Goal: Information Seeking & Learning: Learn about a topic

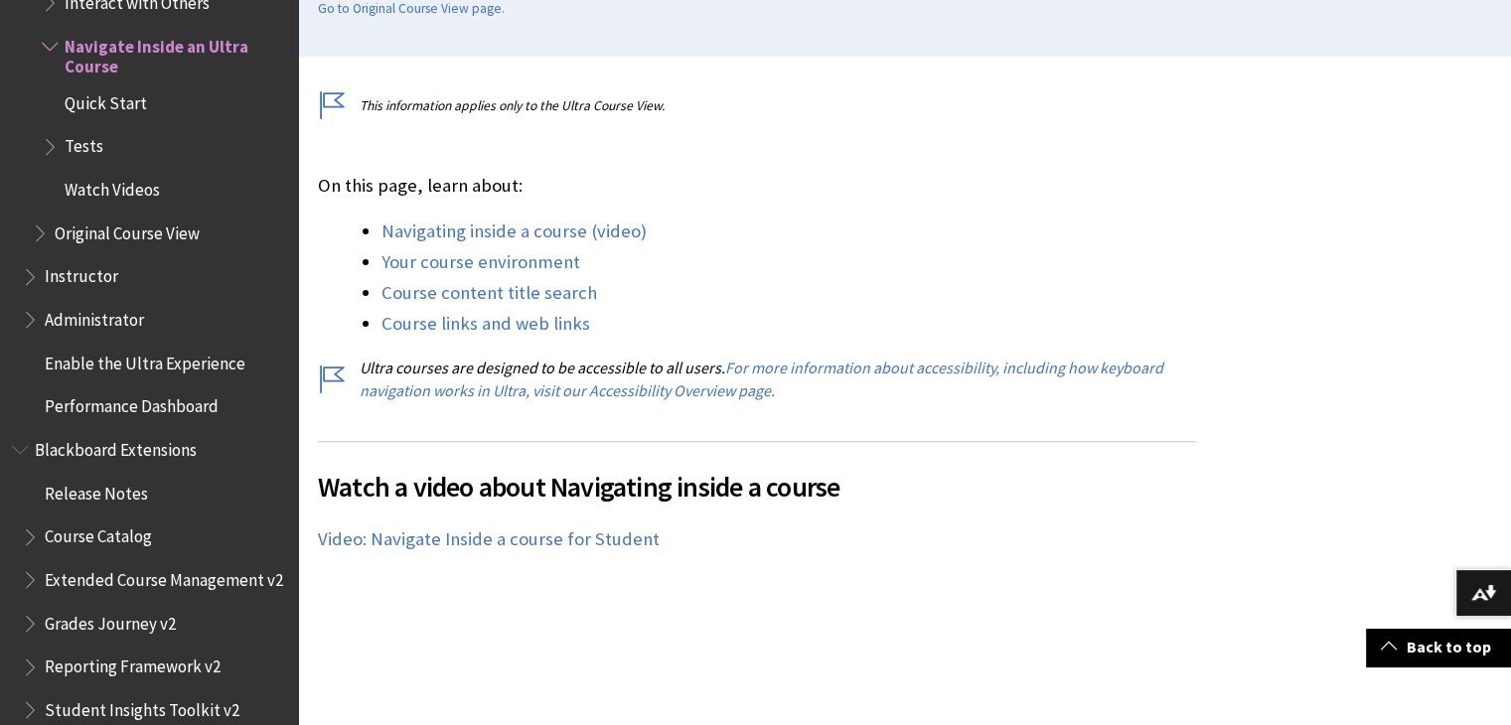
scroll to position [516, 0]
click at [526, 213] on div "On this page, learn about: Navigating inside a course (video) Your course envir…" at bounding box center [757, 286] width 879 height 229
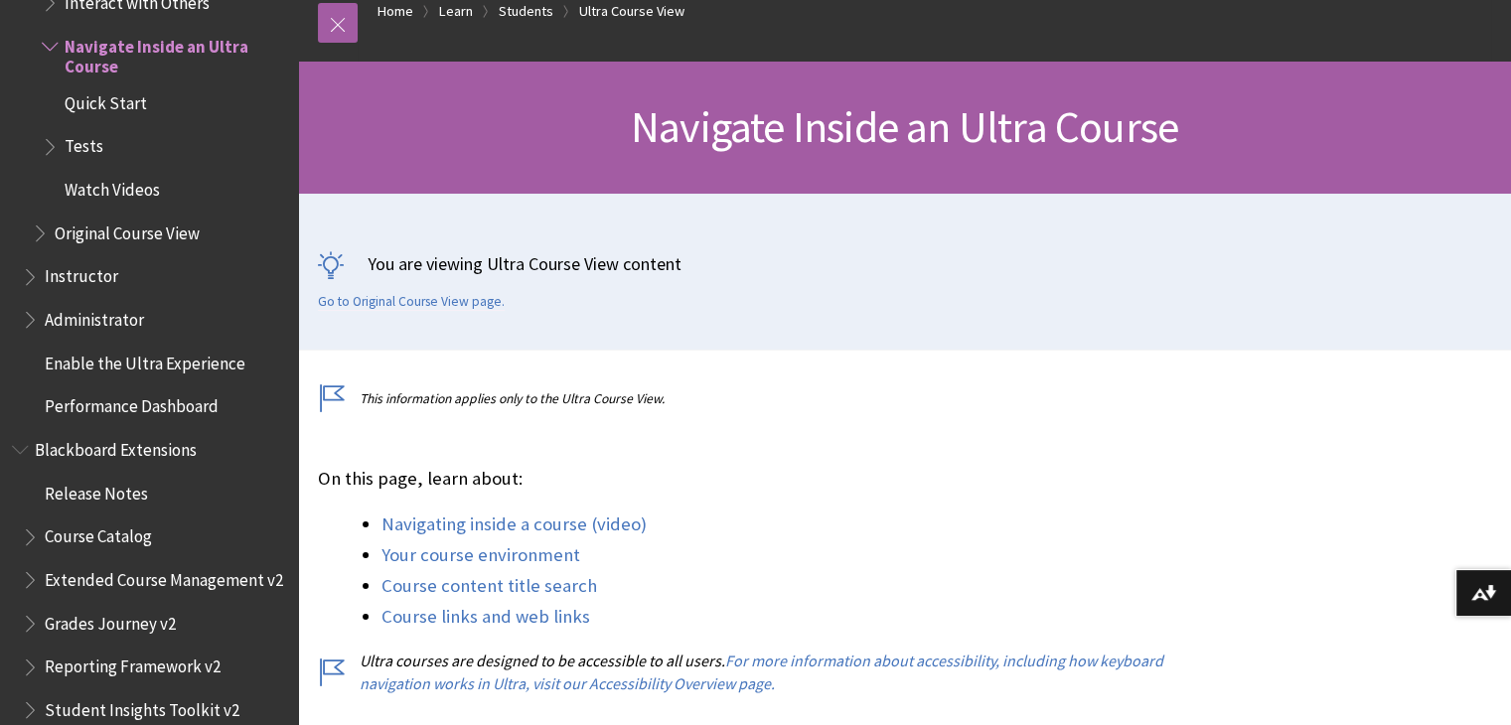
scroll to position [245, 0]
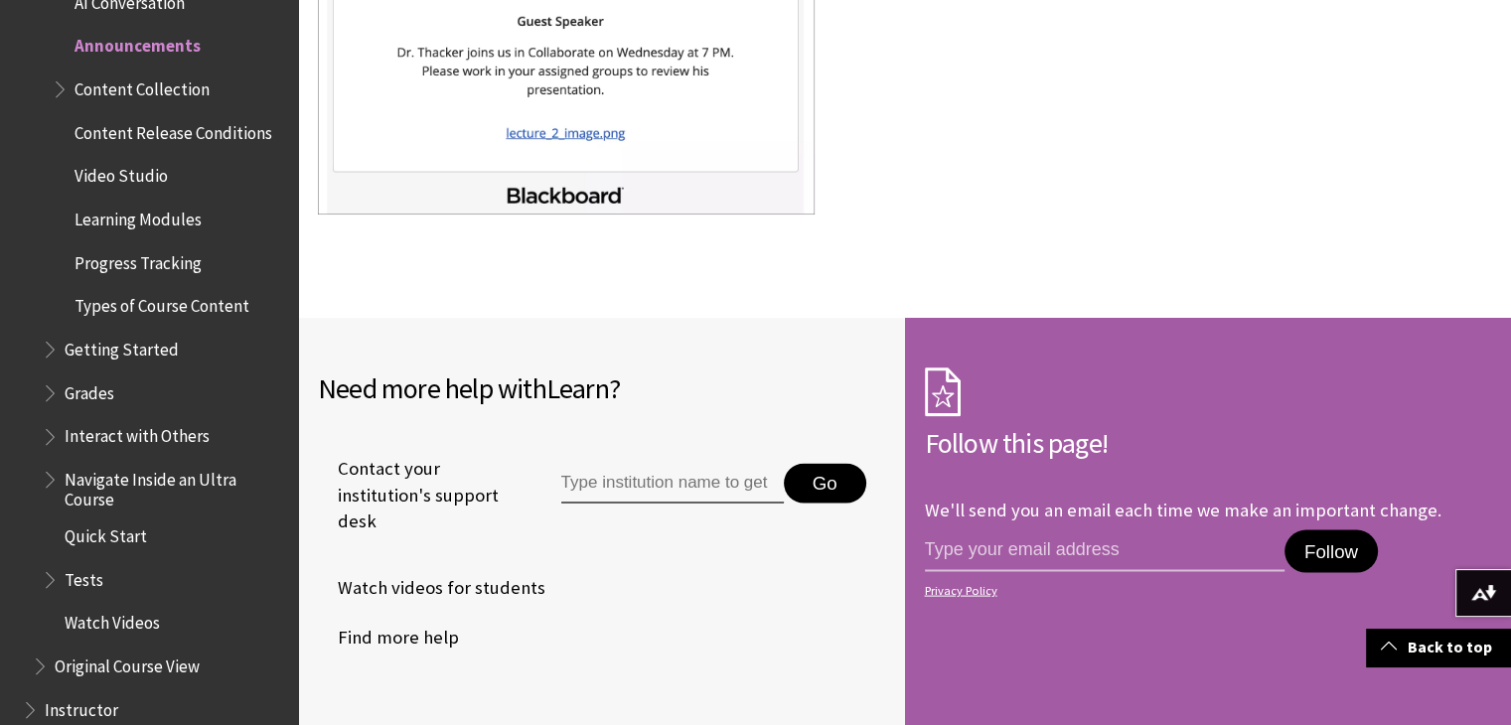
scroll to position [4507, 0]
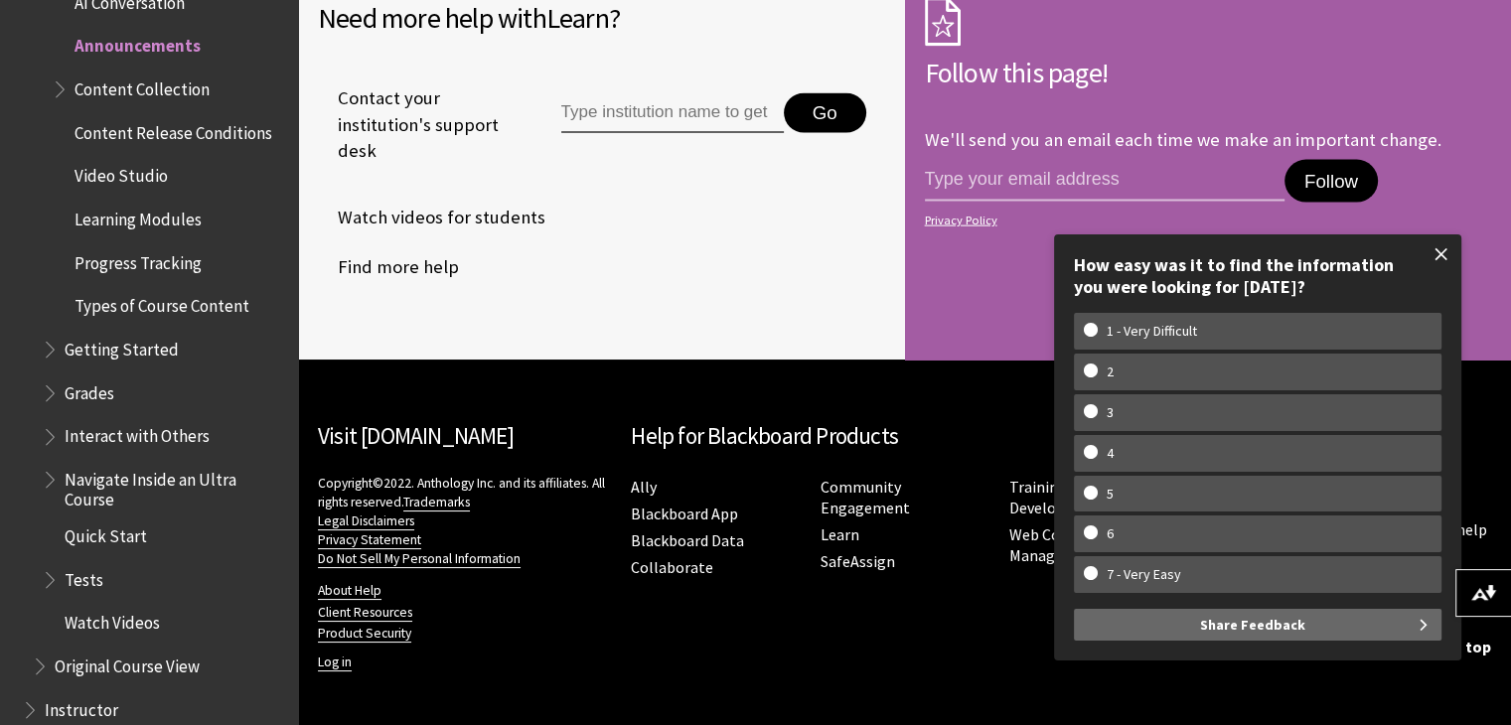
click at [1435, 263] on span at bounding box center [1442, 255] width 42 height 42
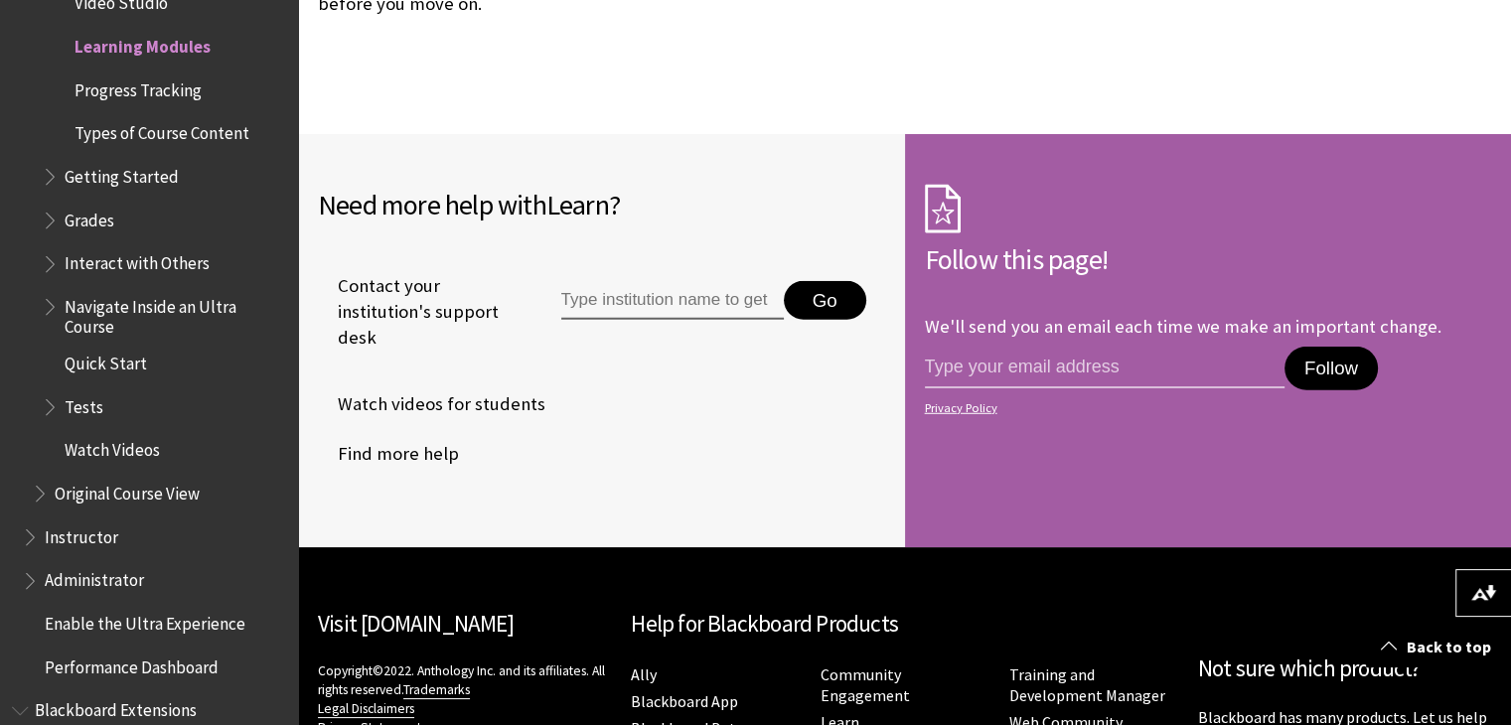
scroll to position [5492, 0]
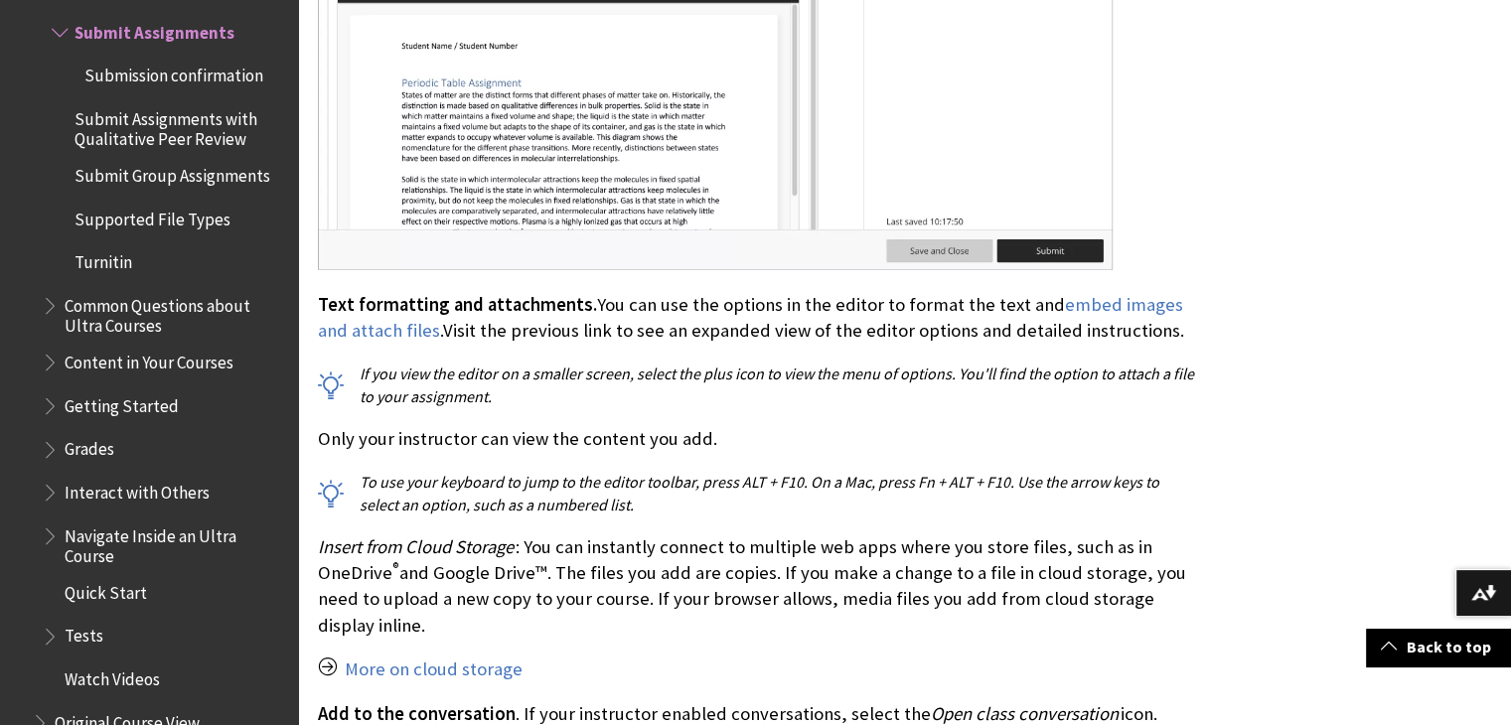
scroll to position [10894, 0]
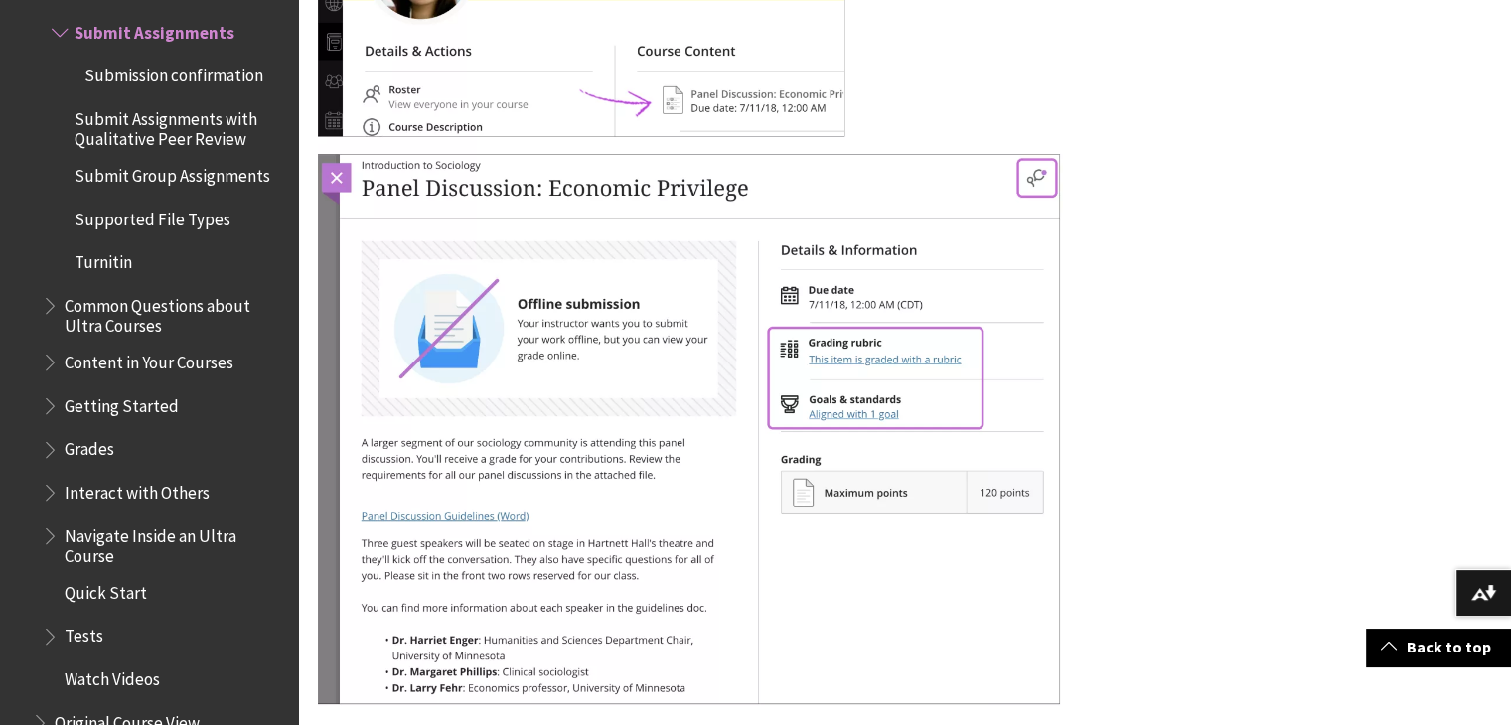
scroll to position [23530, 0]
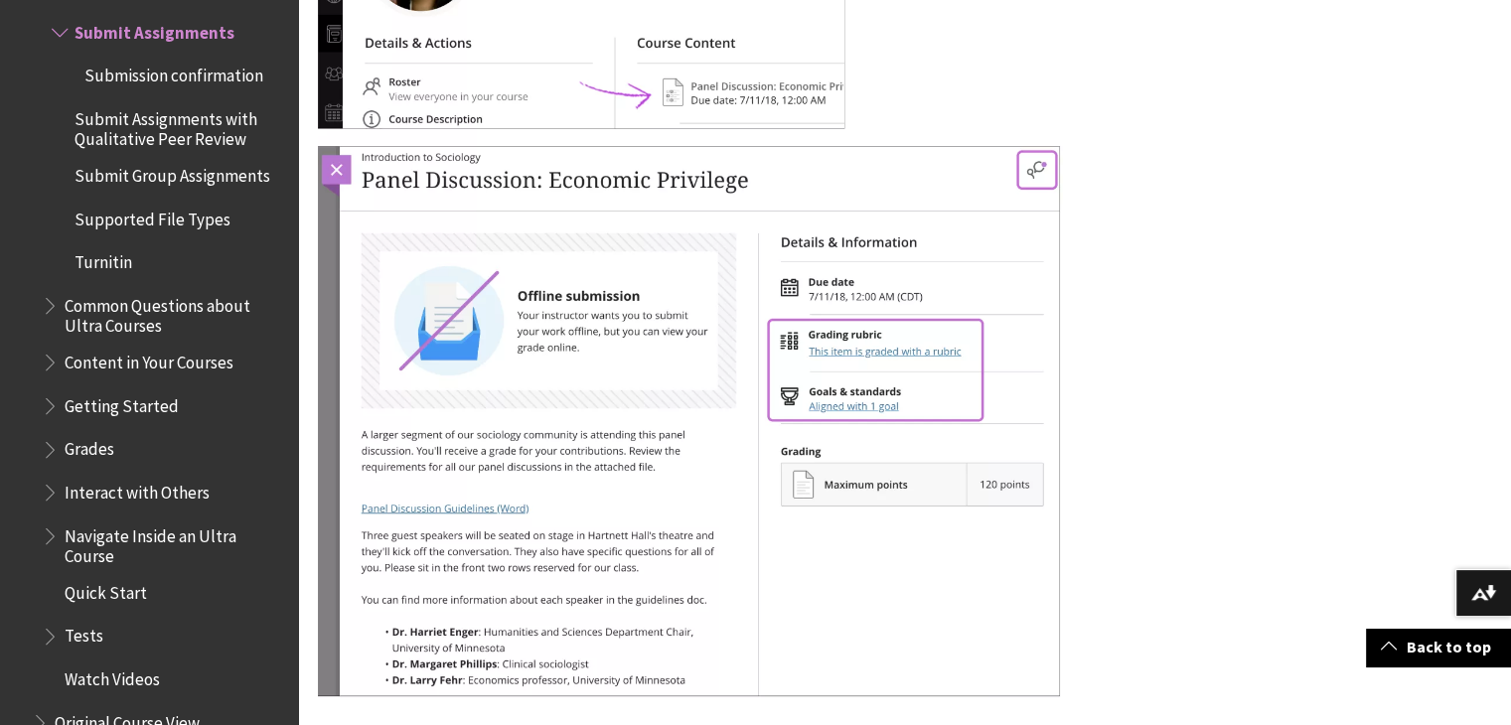
drag, startPoint x: 837, startPoint y: 197, endPoint x: 1365, endPoint y: 176, distance: 529.1
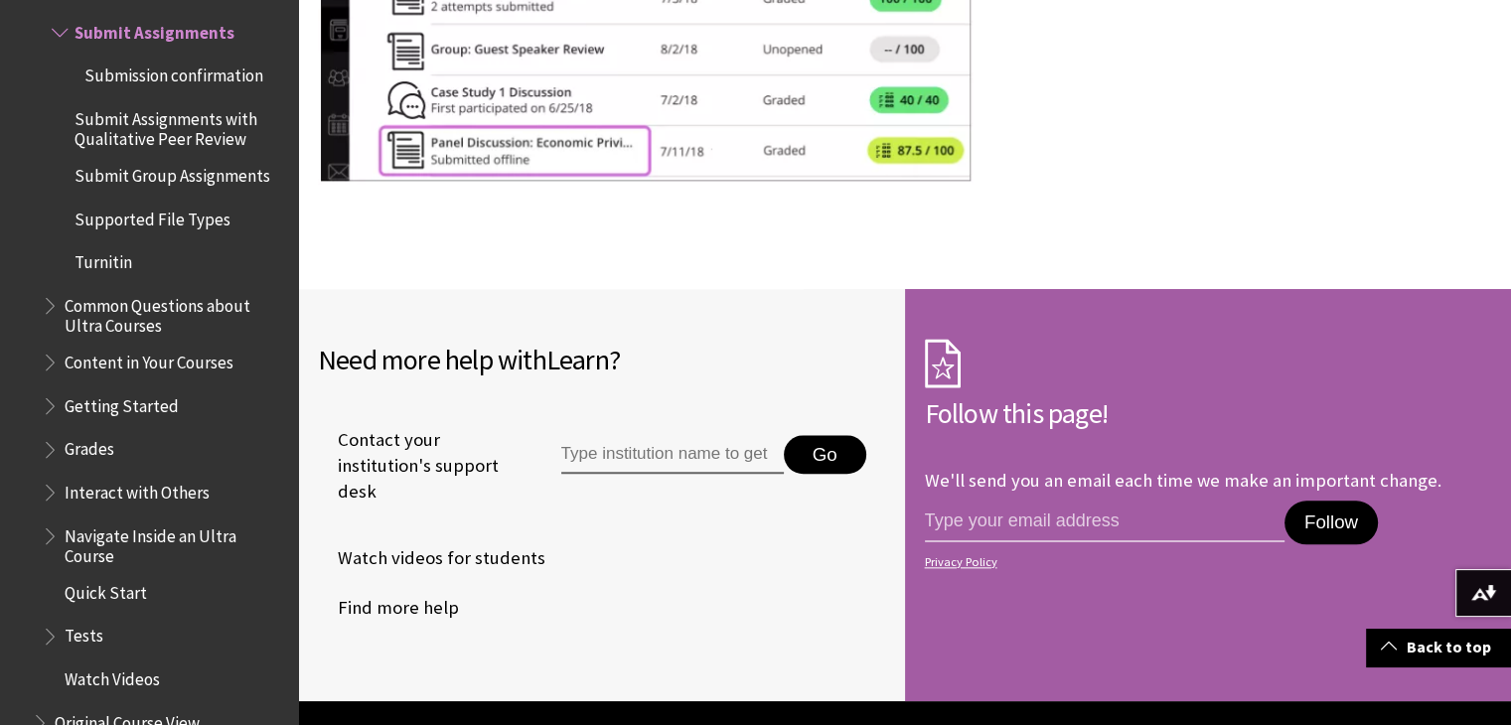
scroll to position [24753, 0]
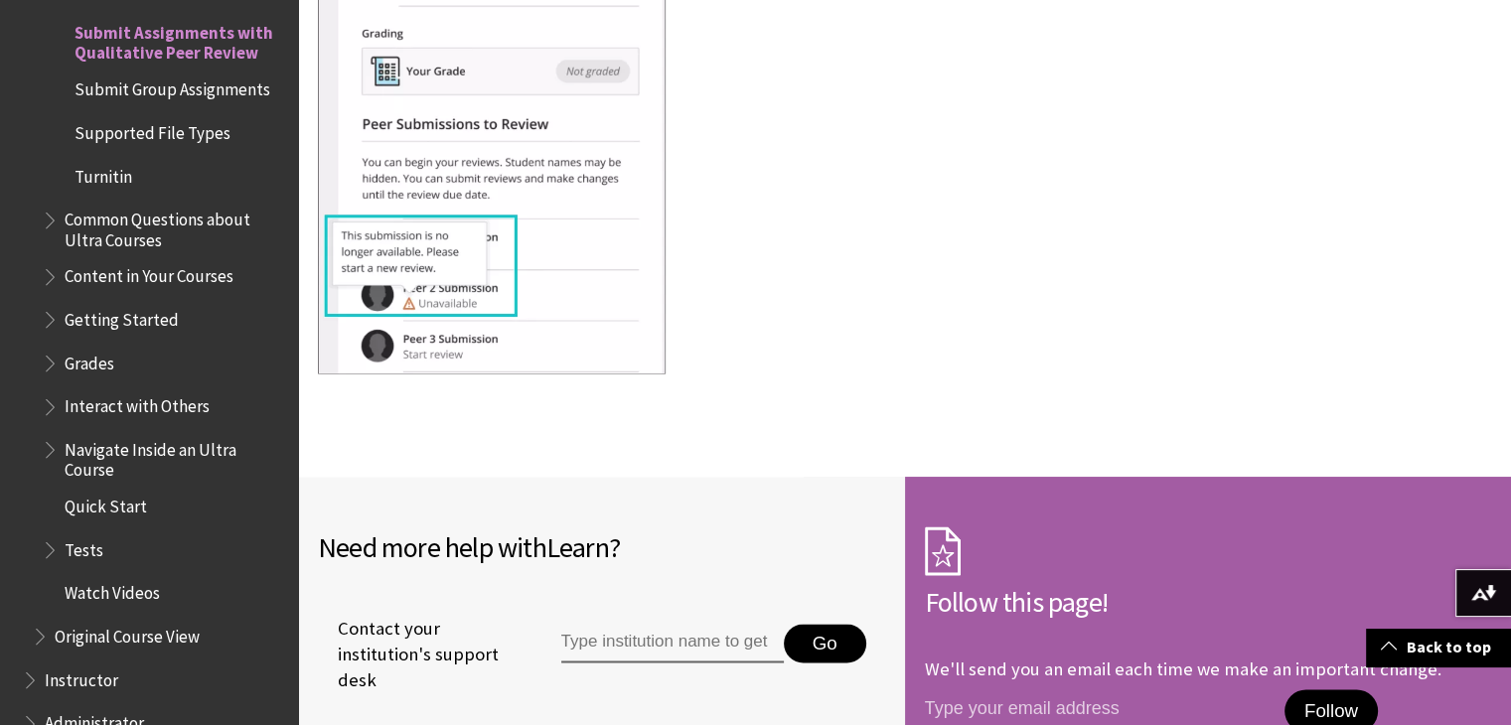
scroll to position [10457, 0]
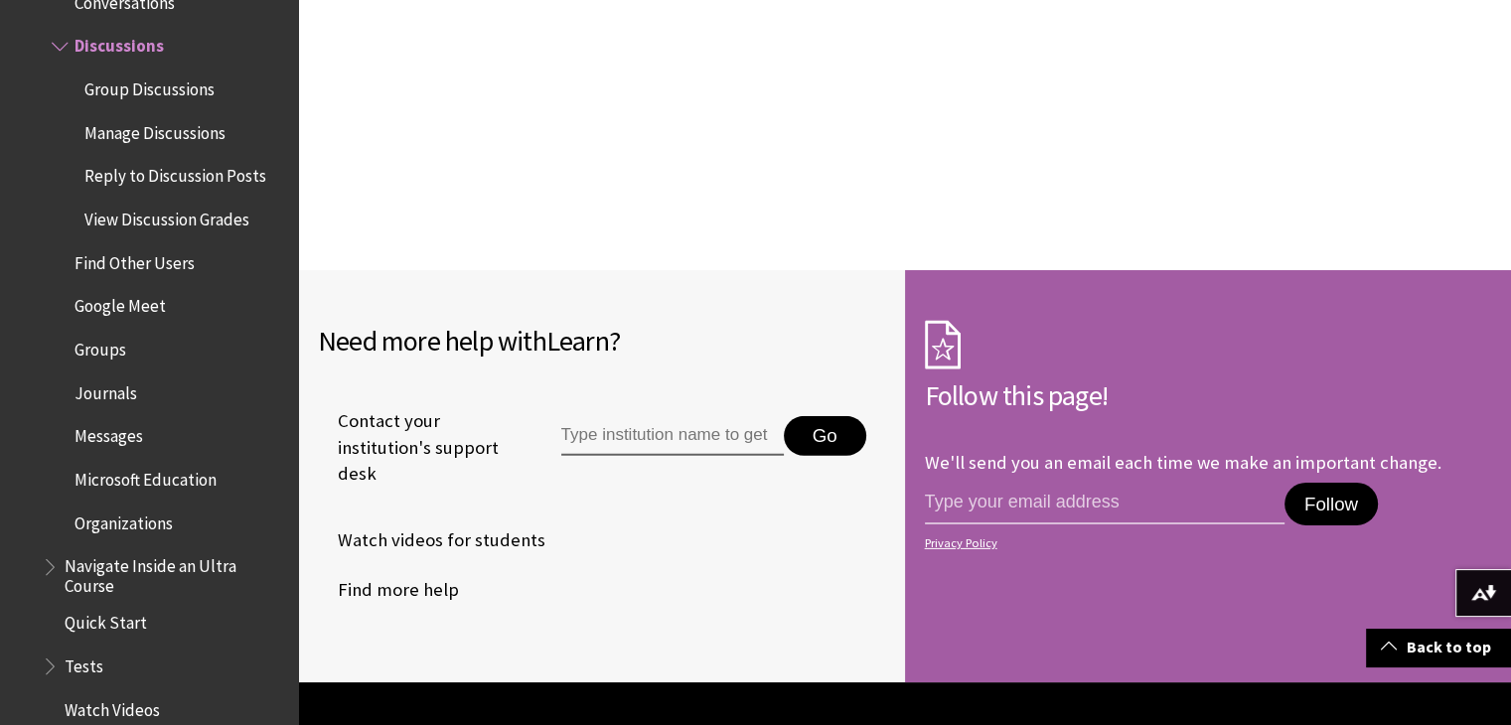
scroll to position [6137, 0]
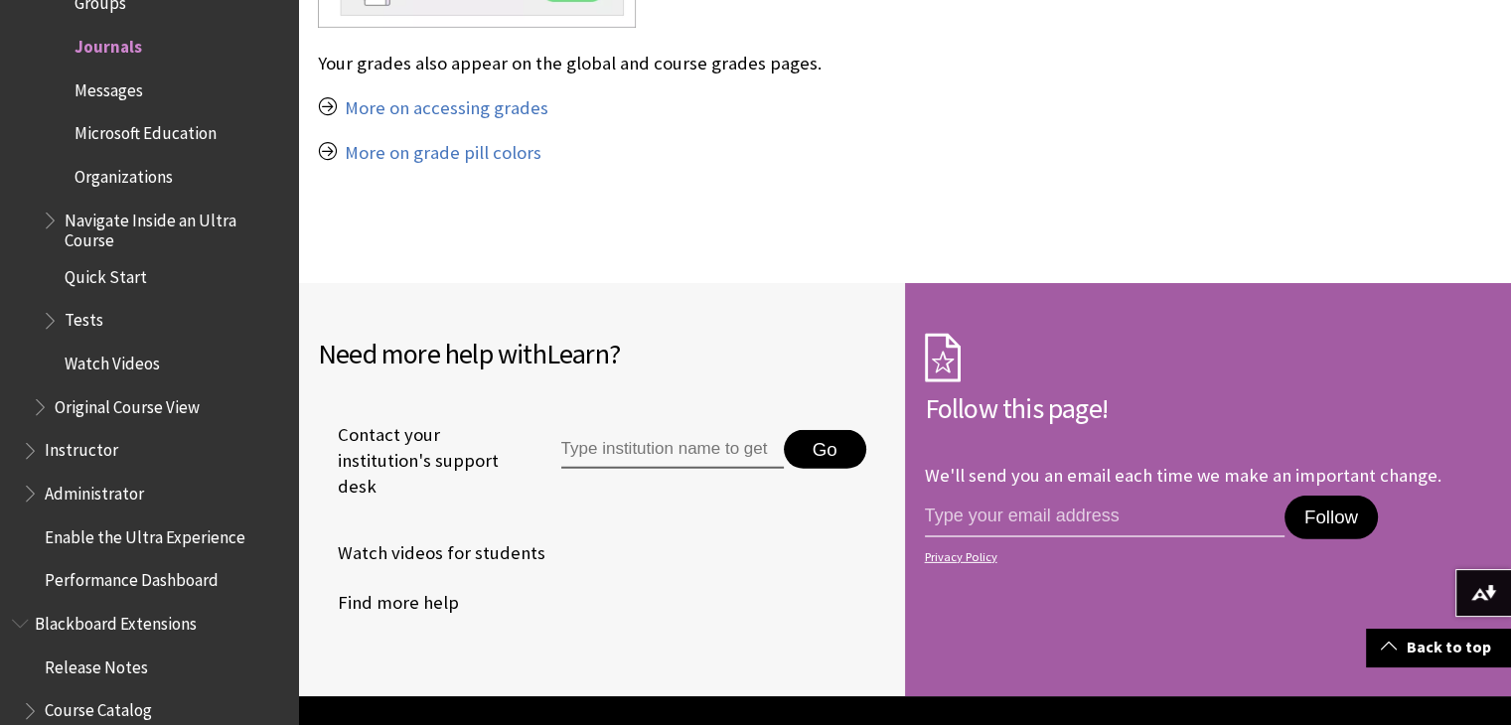
scroll to position [6115, 0]
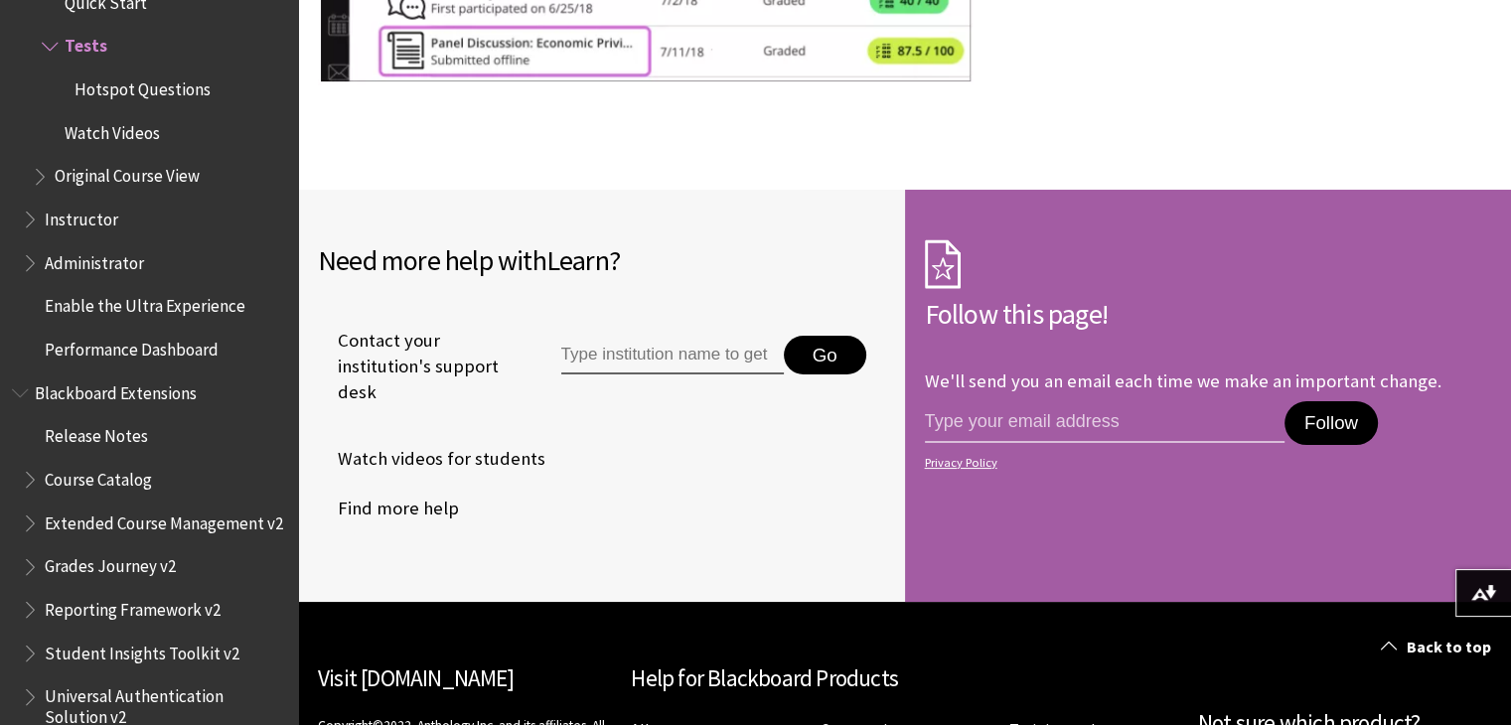
scroll to position [30425, 0]
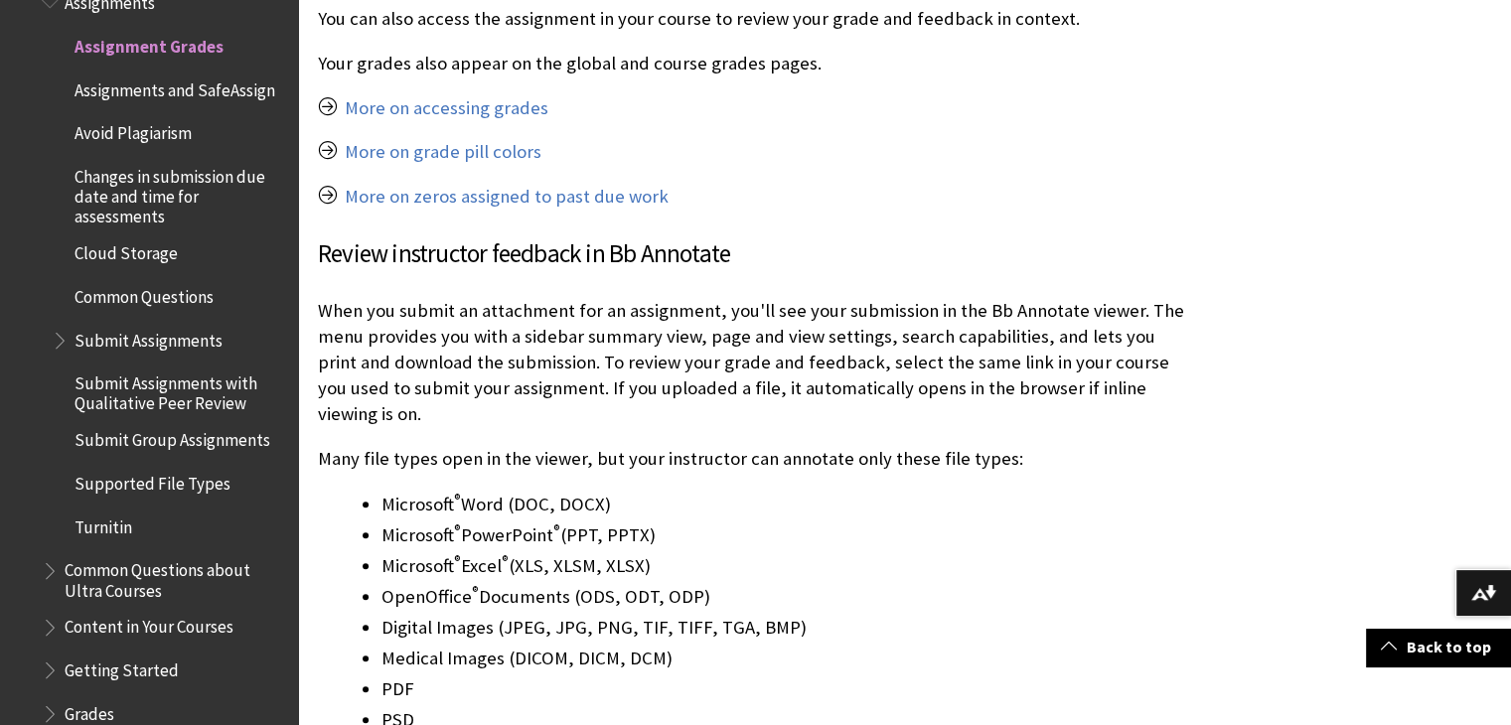
scroll to position [2005, 0]
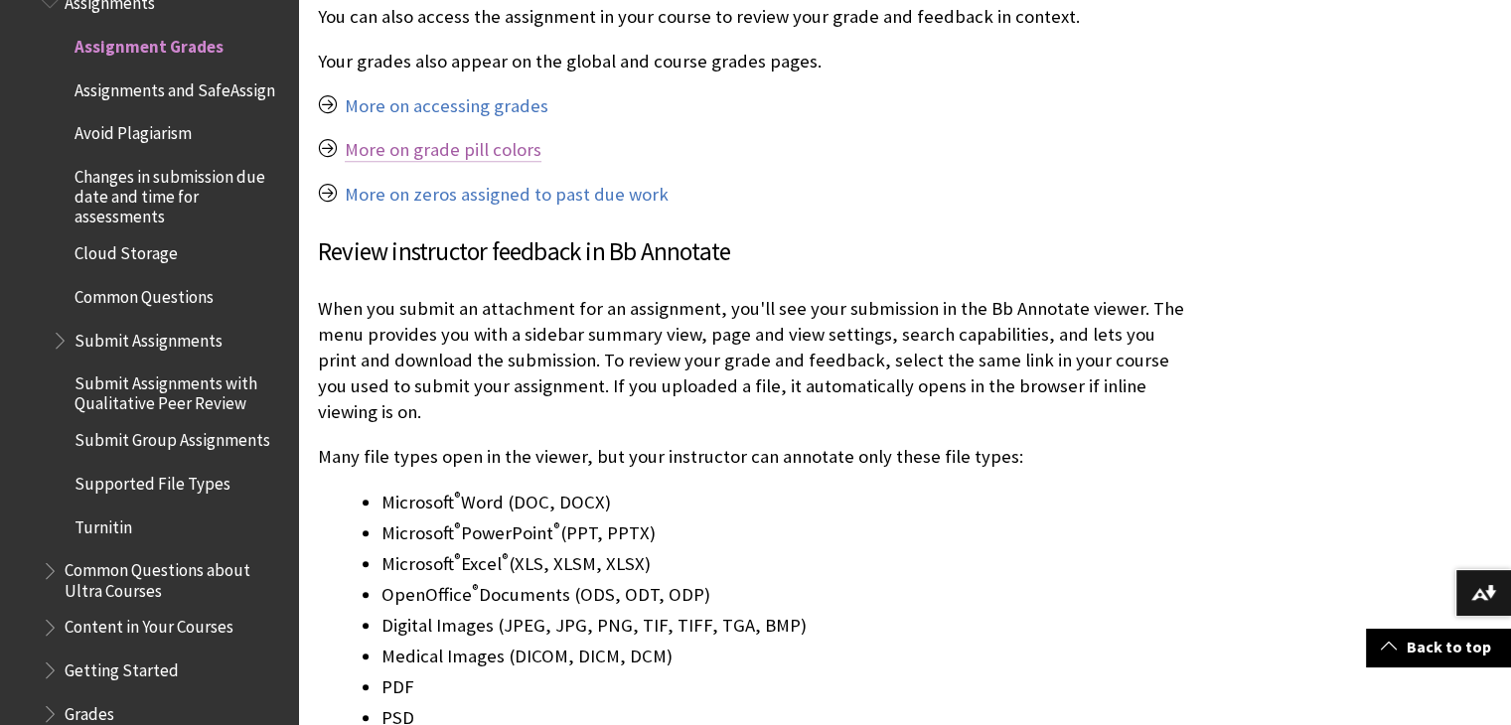
click at [447, 160] on link "More on grade pill colors" at bounding box center [443, 150] width 197 height 24
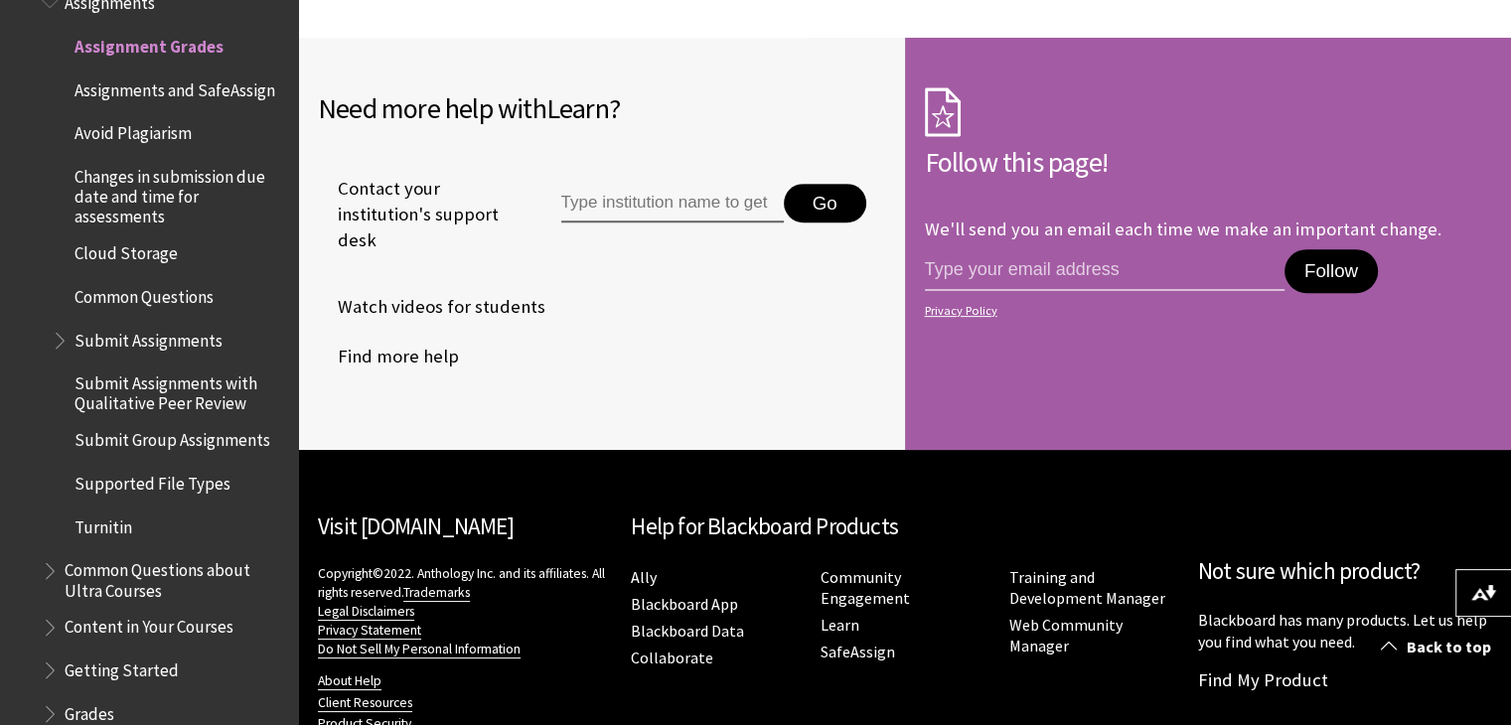
scroll to position [8329, 0]
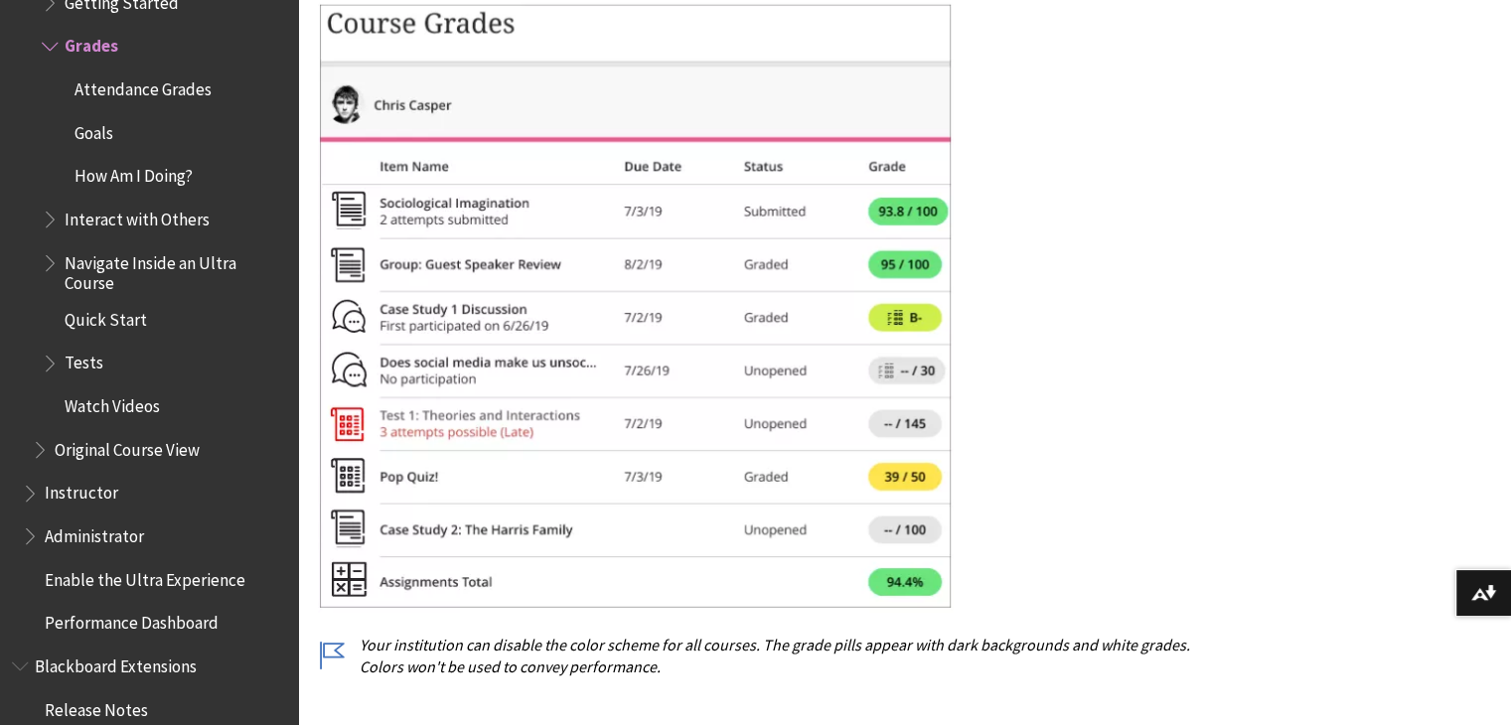
scroll to position [4875, 0]
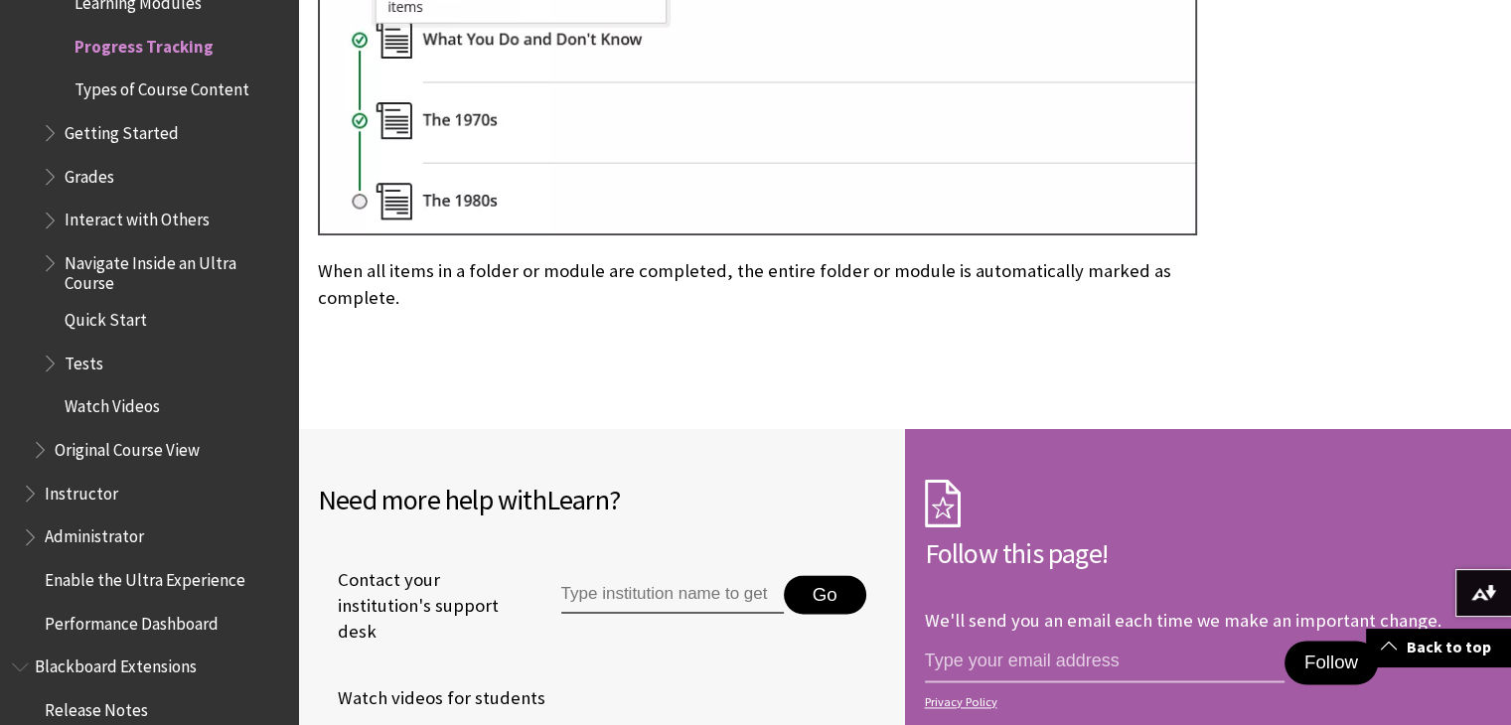
scroll to position [2409, 0]
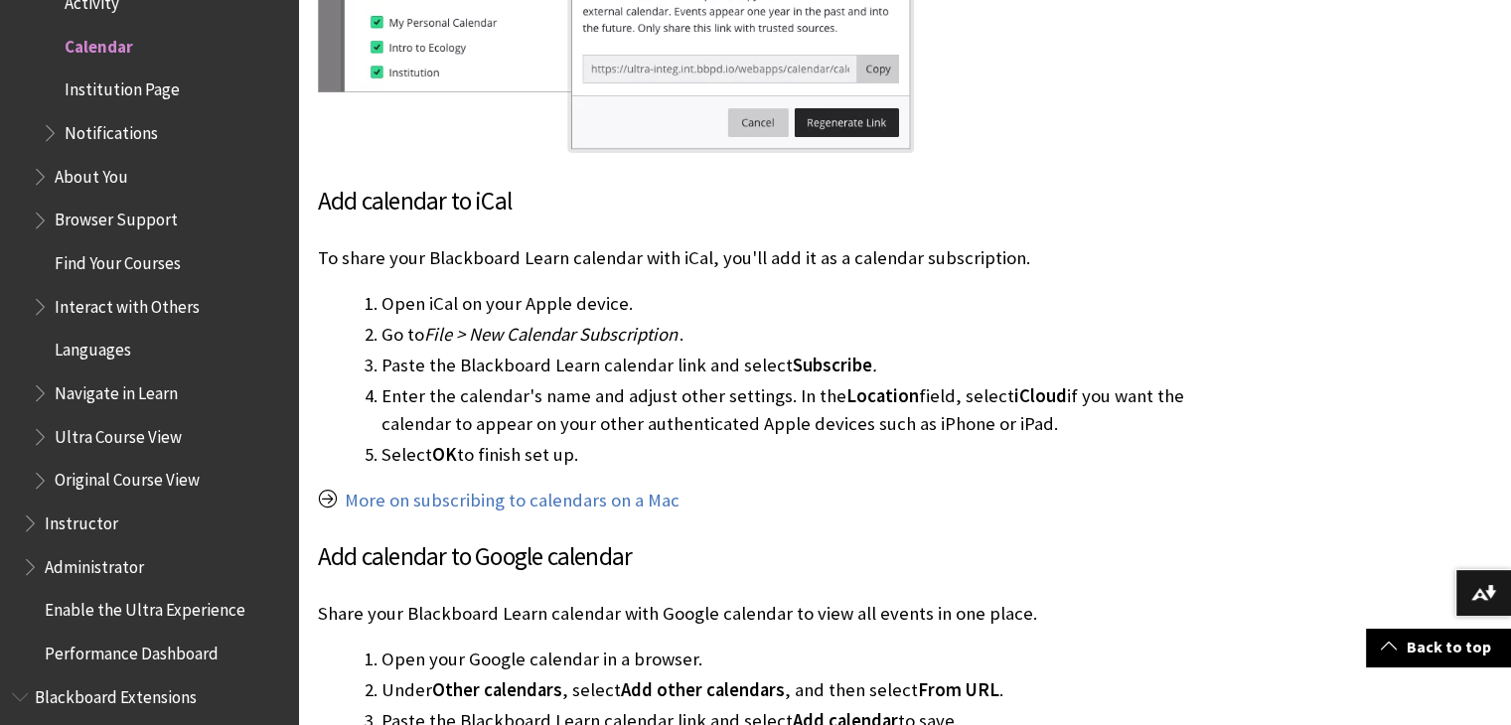
scroll to position [4617, 0]
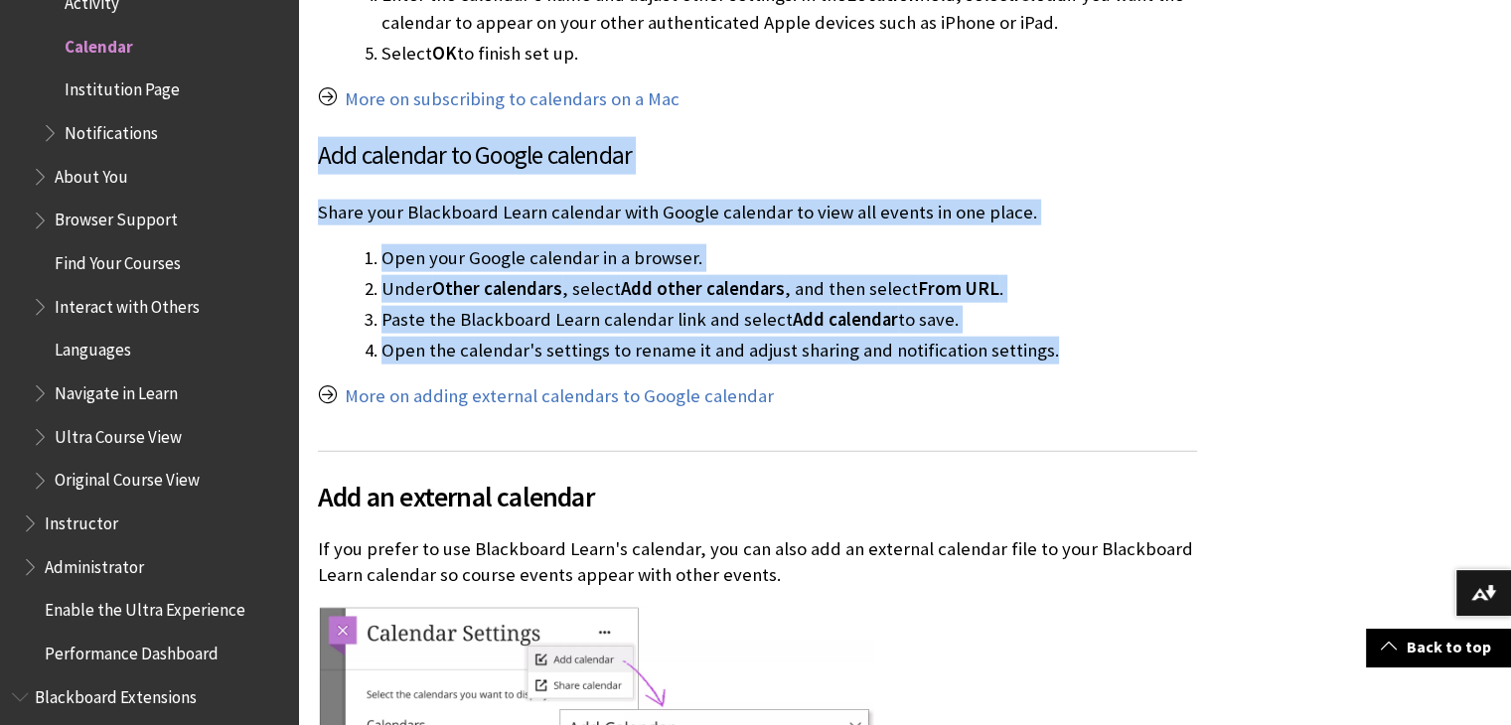
drag, startPoint x: 320, startPoint y: 132, endPoint x: 1139, endPoint y: 325, distance: 841.2
copy div "Add calendar to Google calendar Share your Blackboard Learn calendar with Googl…"
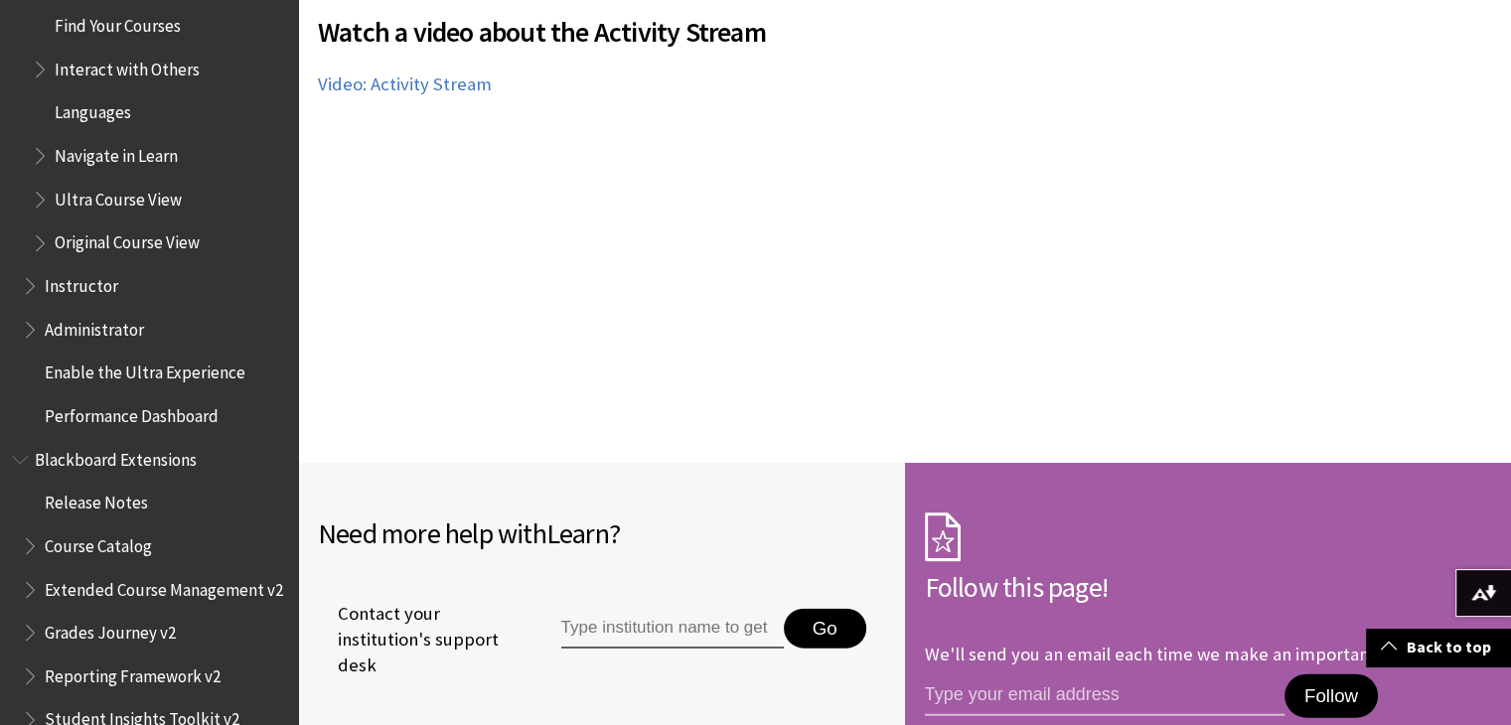
scroll to position [4345, 0]
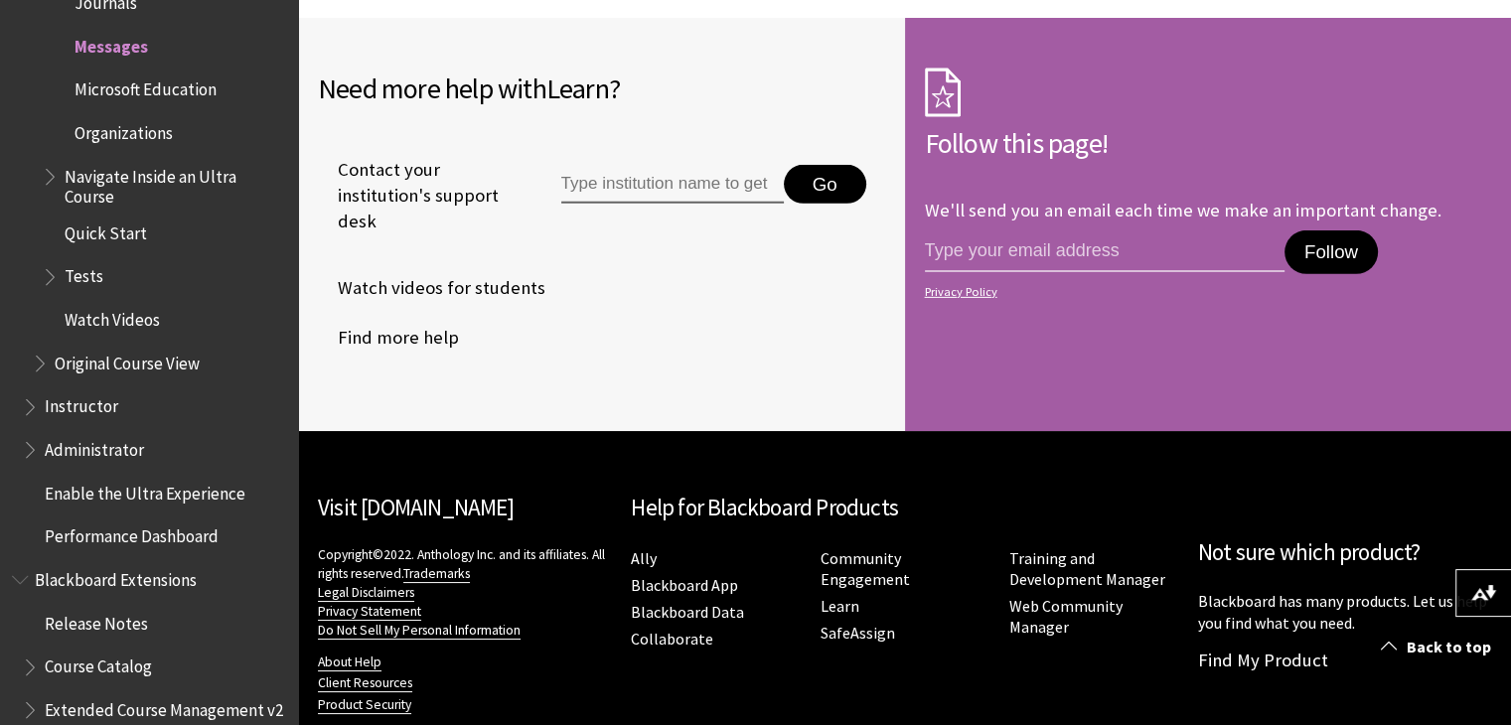
scroll to position [6360, 0]
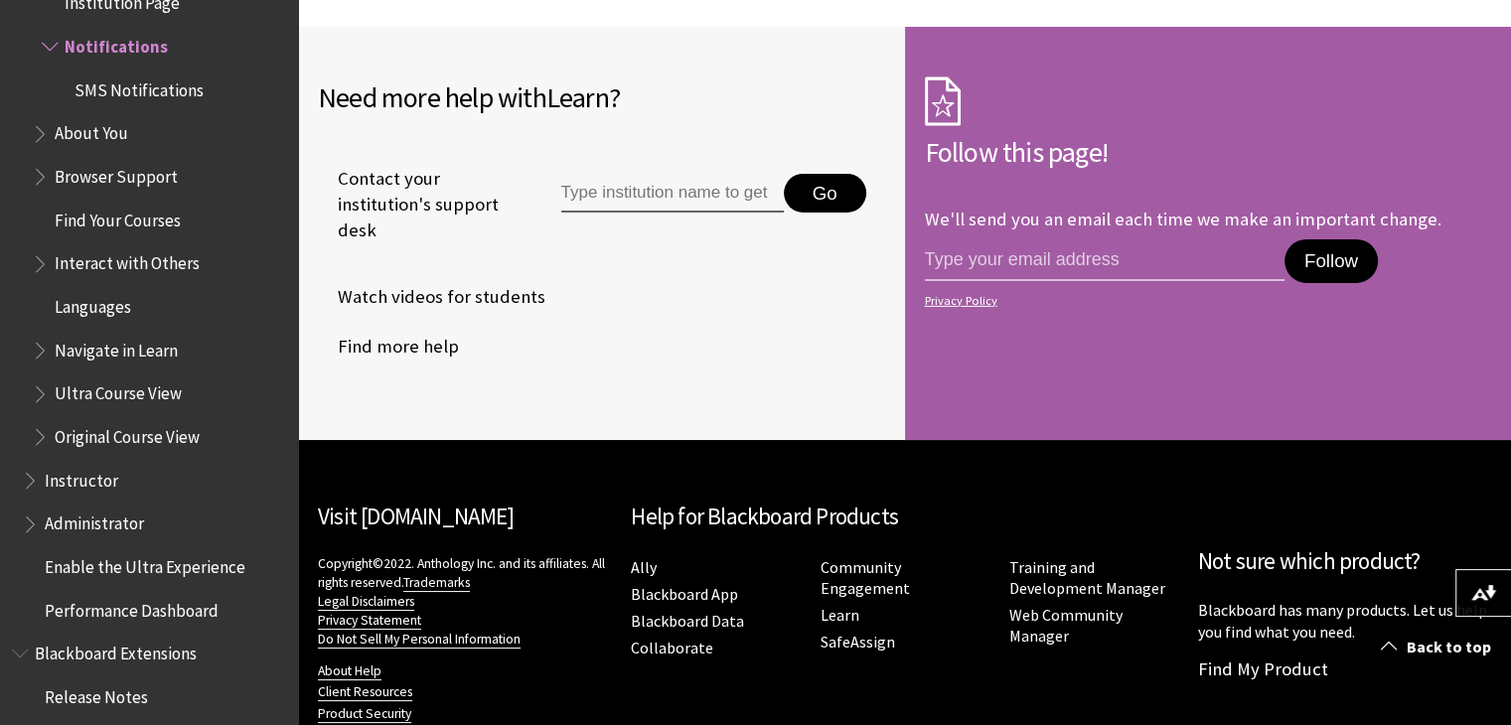
scroll to position [6607, 0]
